Goal: Transaction & Acquisition: Purchase product/service

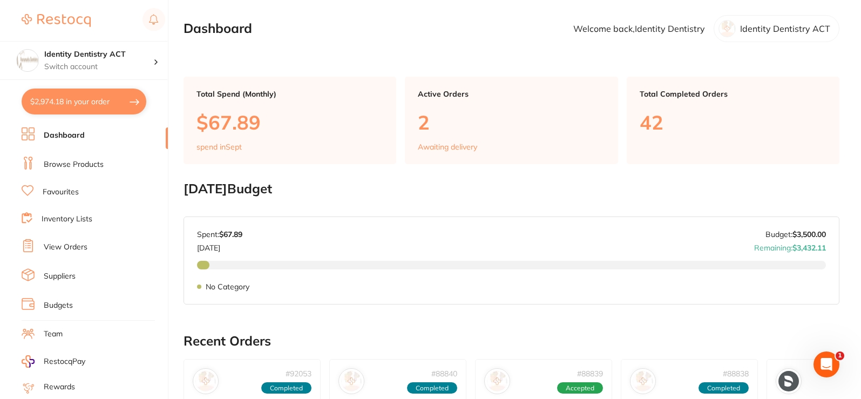
click at [74, 168] on link "Browse Products" at bounding box center [74, 164] width 60 height 11
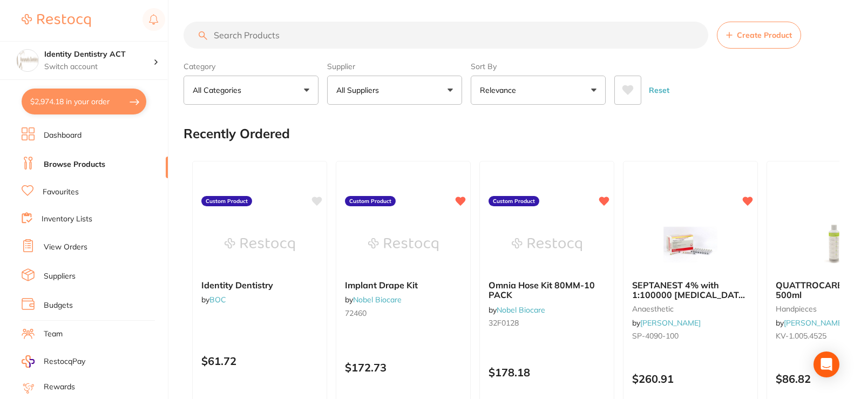
click at [308, 29] on input "search" at bounding box center [445, 35] width 525 height 27
type input "pouches"
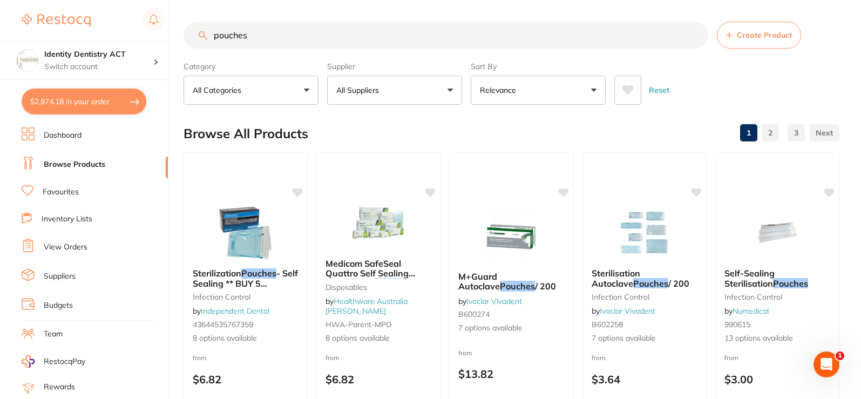
click at [451, 96] on button "All Suppliers" at bounding box center [394, 90] width 135 height 29
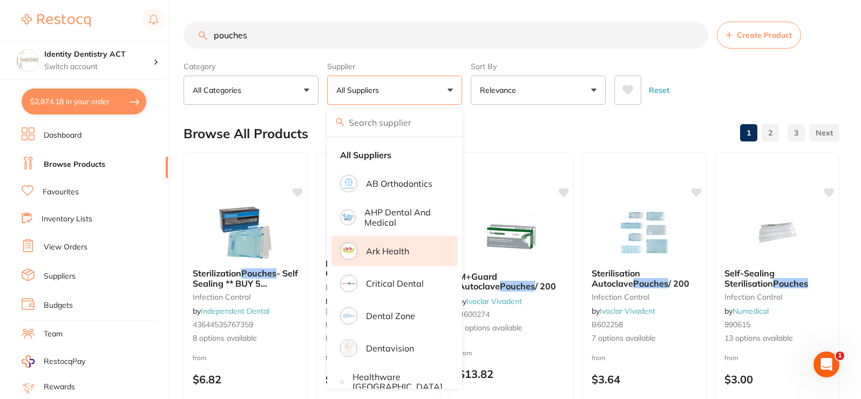
scroll to position [54, 0]
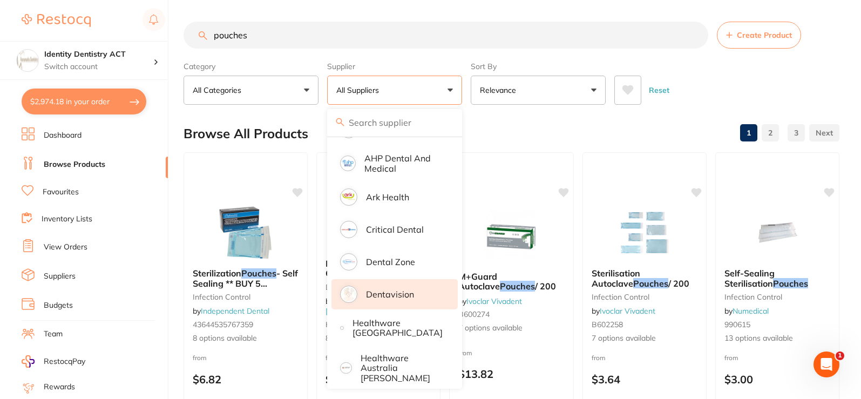
click at [399, 303] on li "Dentavision" at bounding box center [394, 294] width 126 height 30
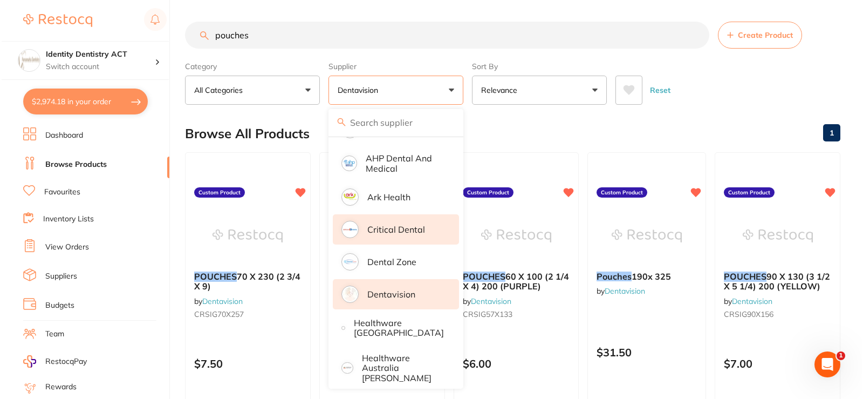
scroll to position [0, 0]
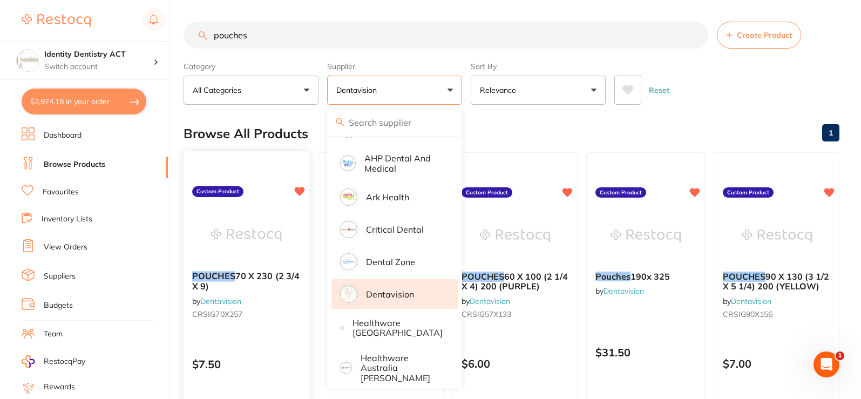
click at [270, 263] on div "POUCHES 70 X 230 (2 3/4 X 9) by Dentavision CRSIG70X257" at bounding box center [246, 297] width 126 height 70
